Goal: Information Seeking & Learning: Learn about a topic

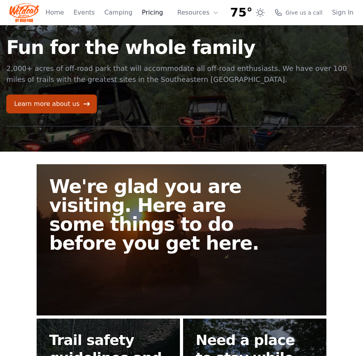
click at [157, 16] on link "Pricing" at bounding box center [152, 12] width 21 height 9
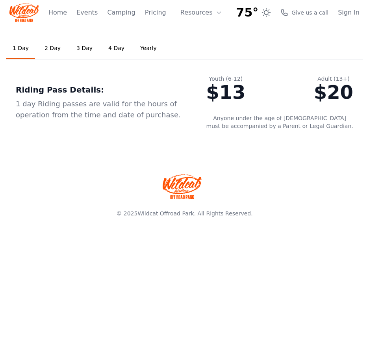
click at [107, 11] on div "Home Events Camping Pricing Resources About FAQ" at bounding box center [137, 12] width 178 height 25
click at [125, 12] on link "Camping" at bounding box center [121, 12] width 28 height 9
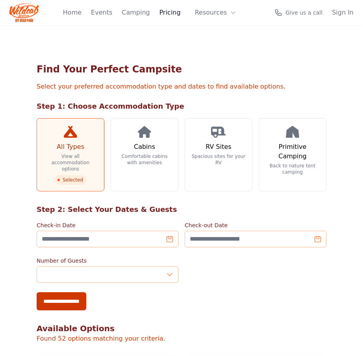
click at [162, 11] on link "Pricing" at bounding box center [169, 12] width 21 height 9
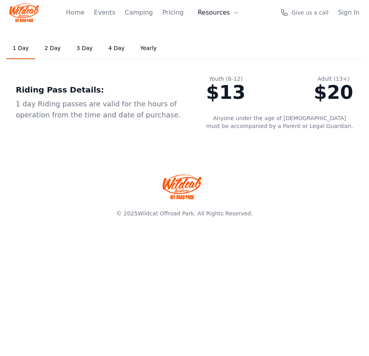
click at [213, 11] on button "Resources" at bounding box center [218, 13] width 51 height 16
click at [84, 15] on link "Home" at bounding box center [75, 12] width 18 height 9
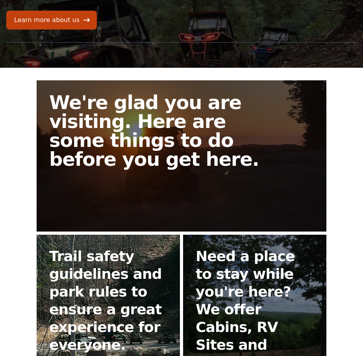
scroll to position [205, 0]
